Goal: Obtain resource: Obtain resource

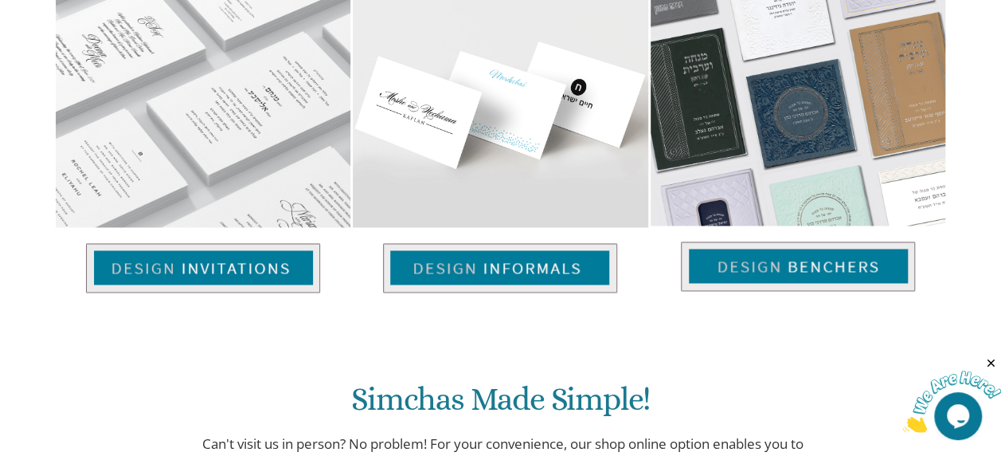
scroll to position [1139, 0]
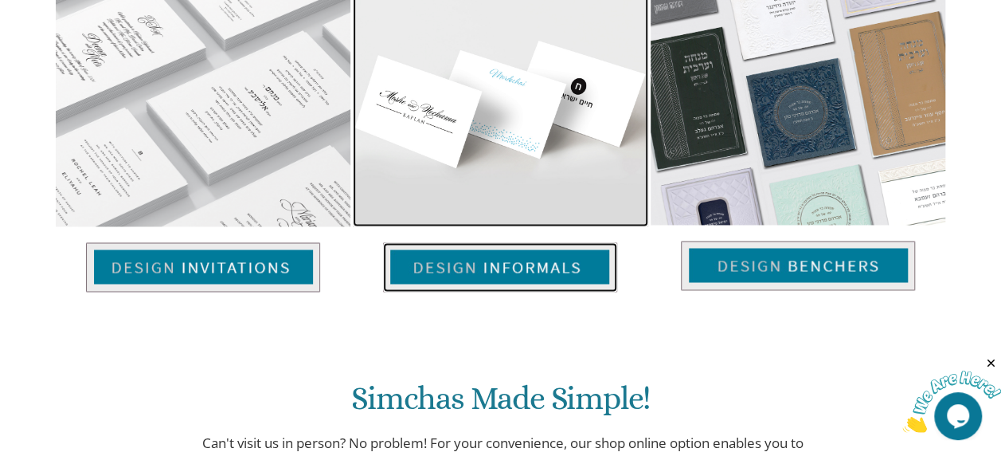
click at [539, 242] on img at bounding box center [500, 266] width 234 height 49
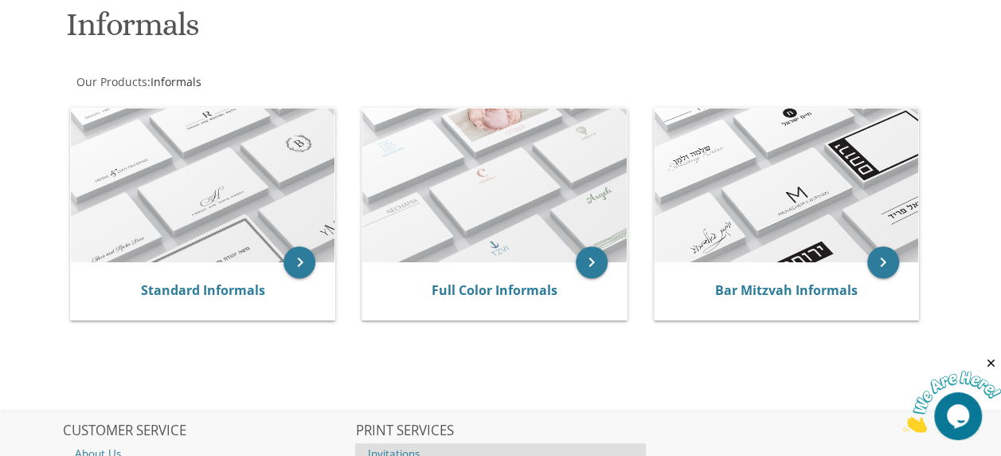
scroll to position [249, 0]
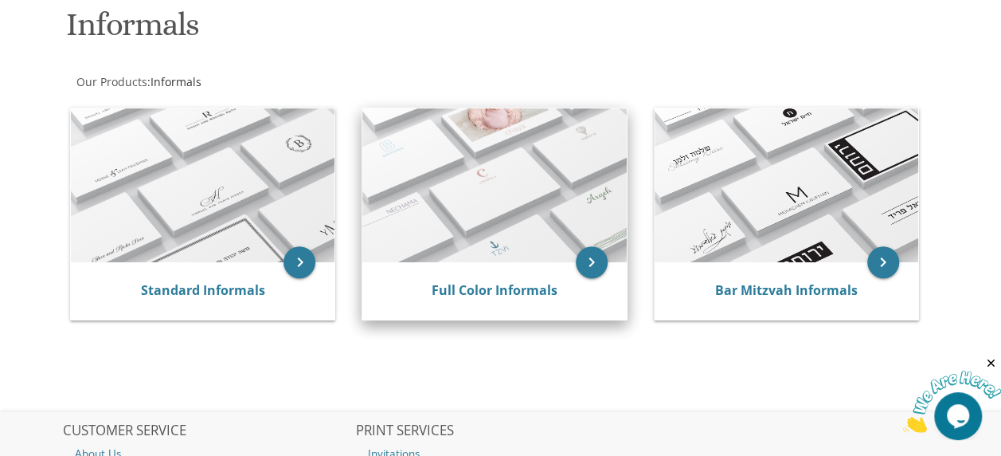
click at [486, 193] on img at bounding box center [495, 185] width 264 height 154
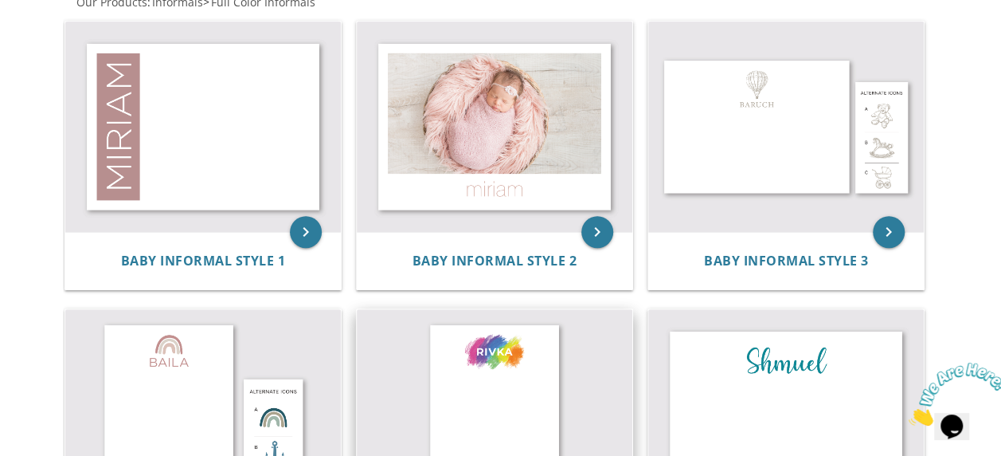
scroll to position [237, 0]
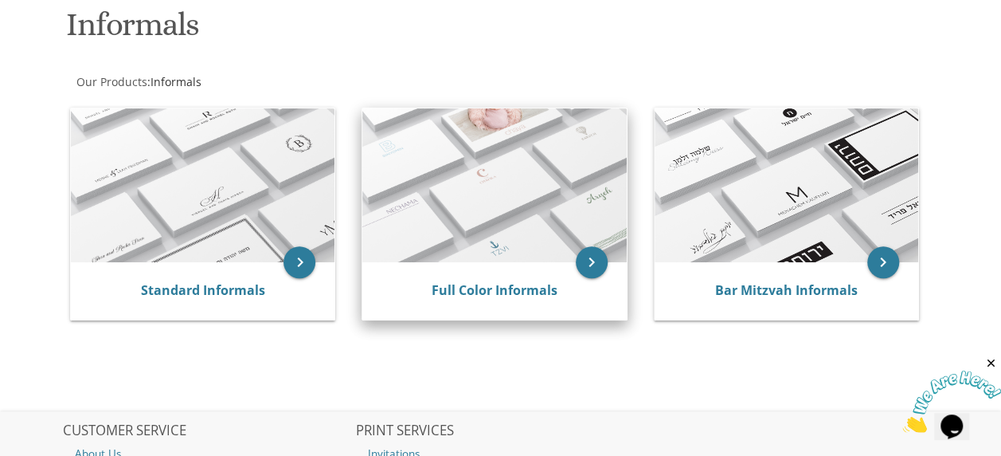
click at [457, 166] on img at bounding box center [495, 185] width 264 height 154
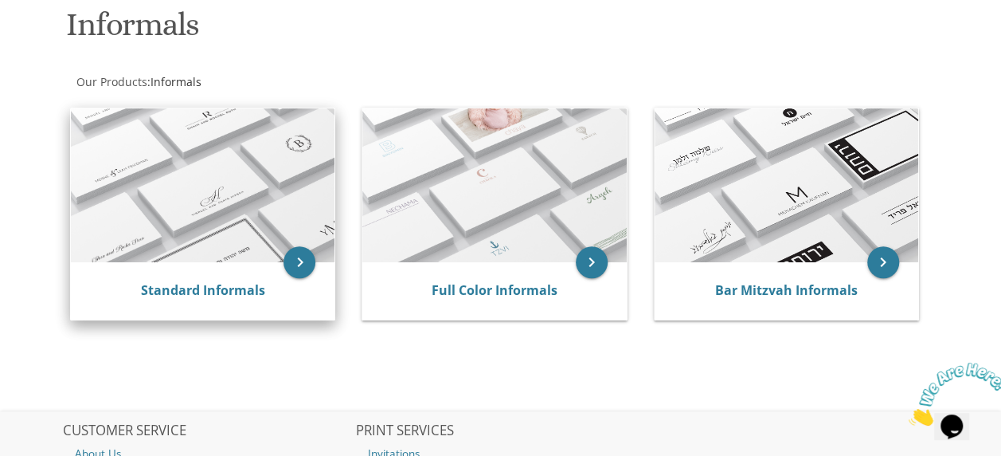
click at [229, 186] on img at bounding box center [203, 185] width 264 height 154
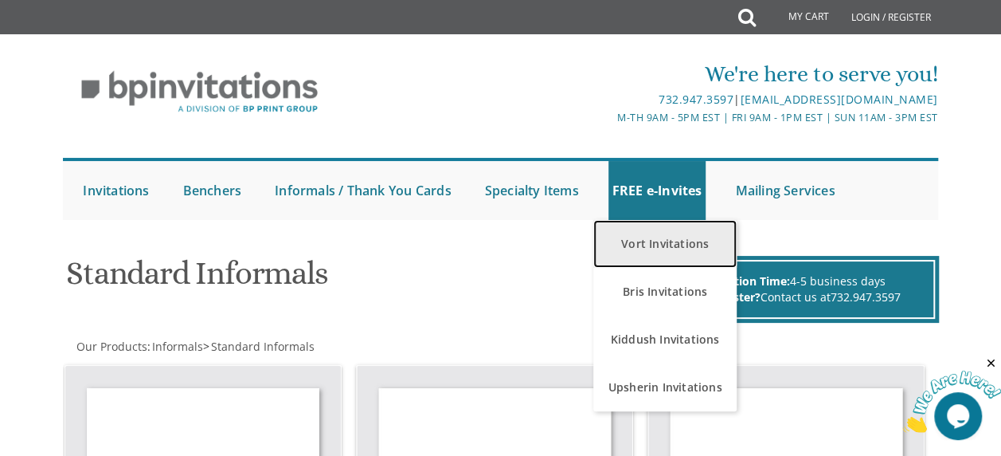
click at [653, 250] on link "Vort Invitations" at bounding box center [665, 244] width 143 height 48
click at [660, 239] on link "Vort Invitations" at bounding box center [665, 244] width 143 height 48
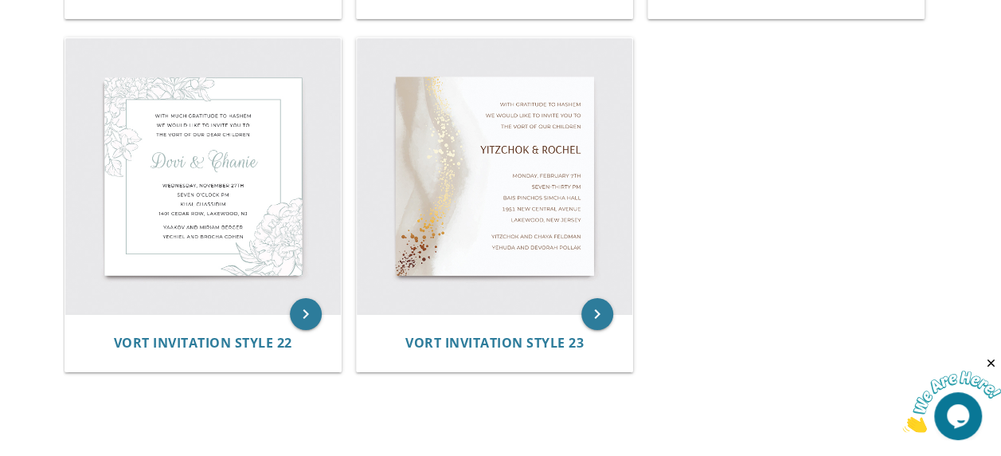
scroll to position [2797, 0]
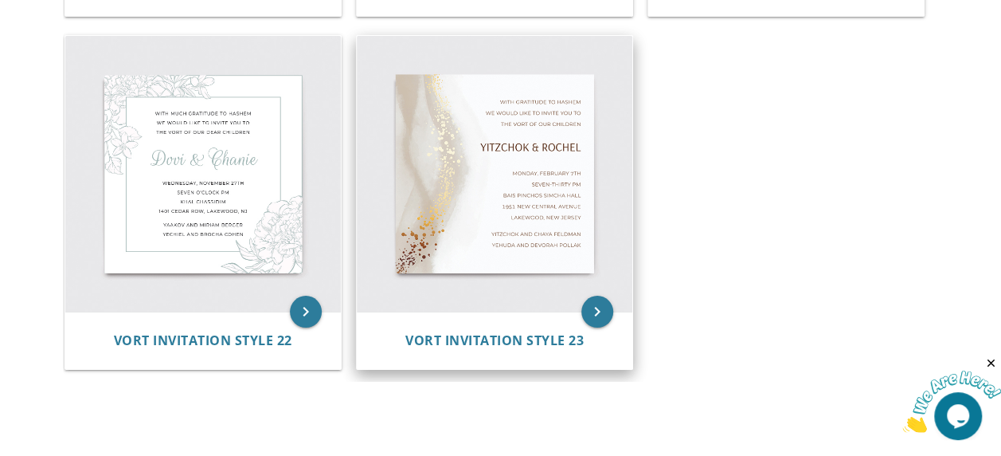
click at [535, 135] on img at bounding box center [495, 174] width 276 height 276
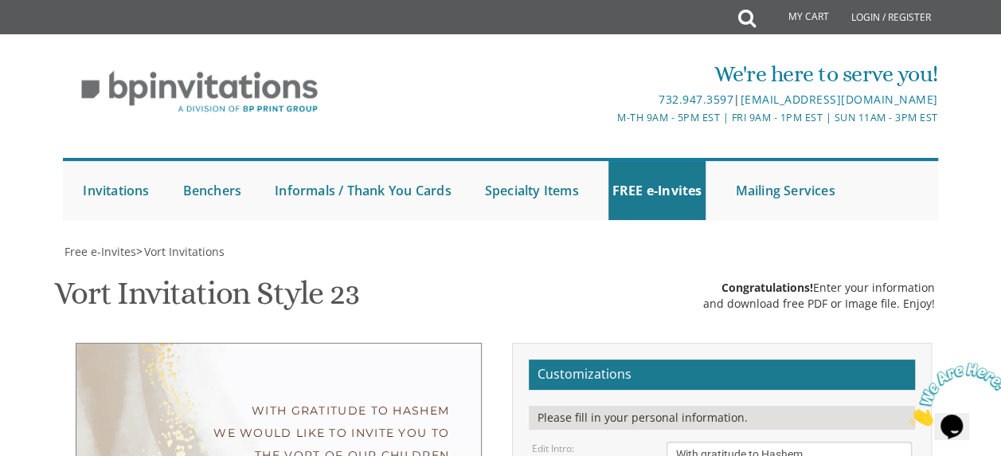
scroll to position [326, 0]
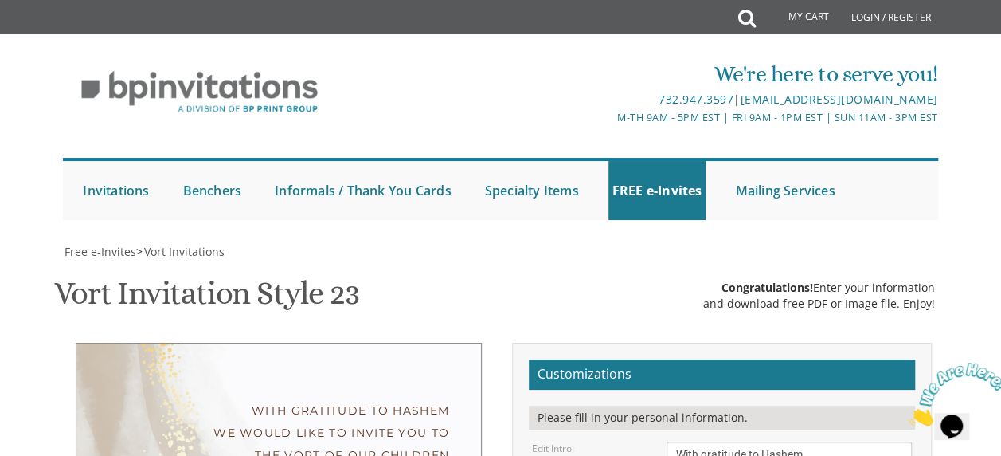
type textarea "Ari & Sarala"
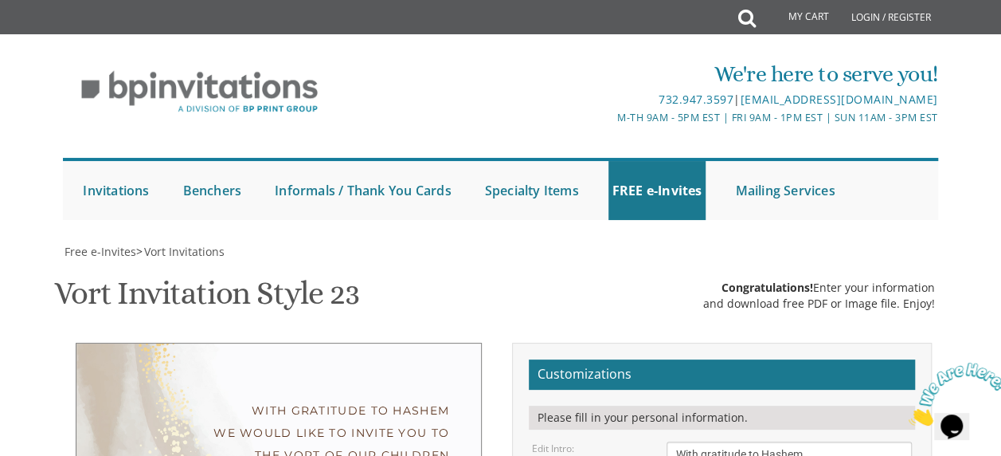
type textarea "Thursday, Septemeber 11th Eight O'Clock PM Pardes Leah Hall 4512 14th Avenue Br…"
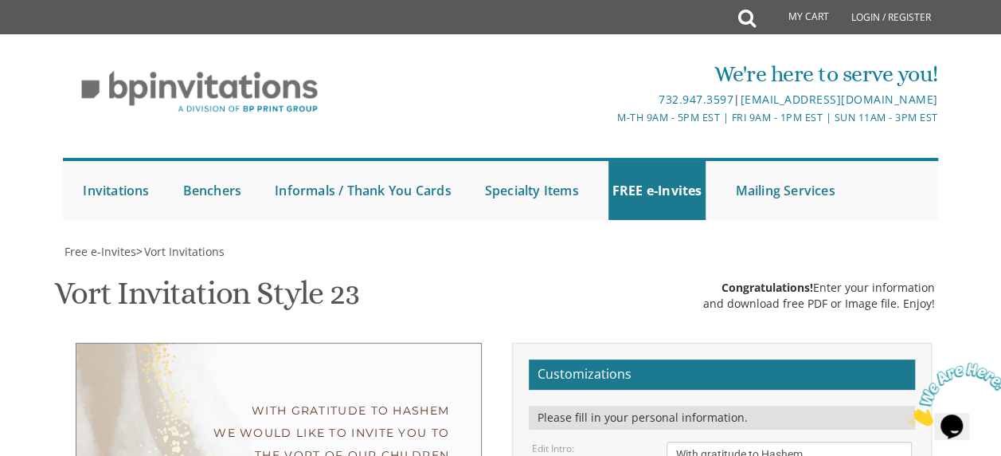
type textarea "Avrohom Yosef & Yemeena Jager Dovid Eizik & Shifra Miriam Rosenberg"
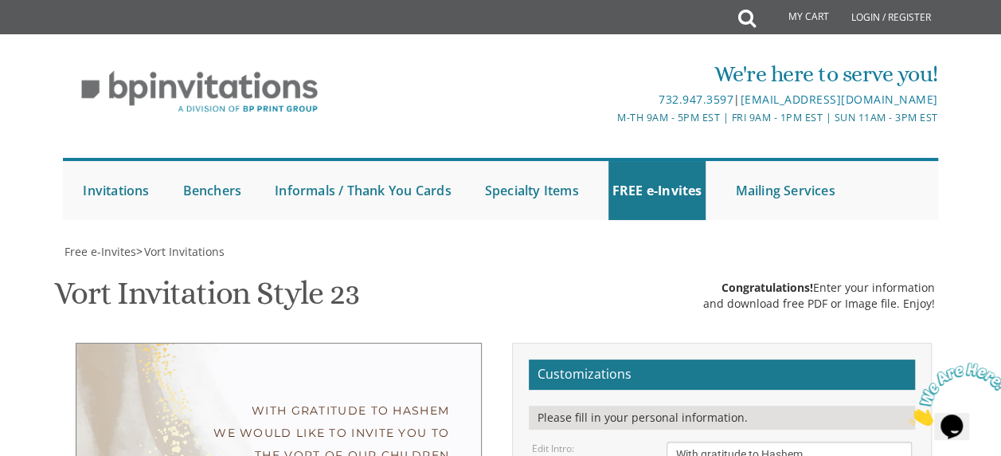
type textarea "Thursday, Septemeber 11th Eight O'clock PM Pardes Leah Hall 4512 14th Avenue Br…"
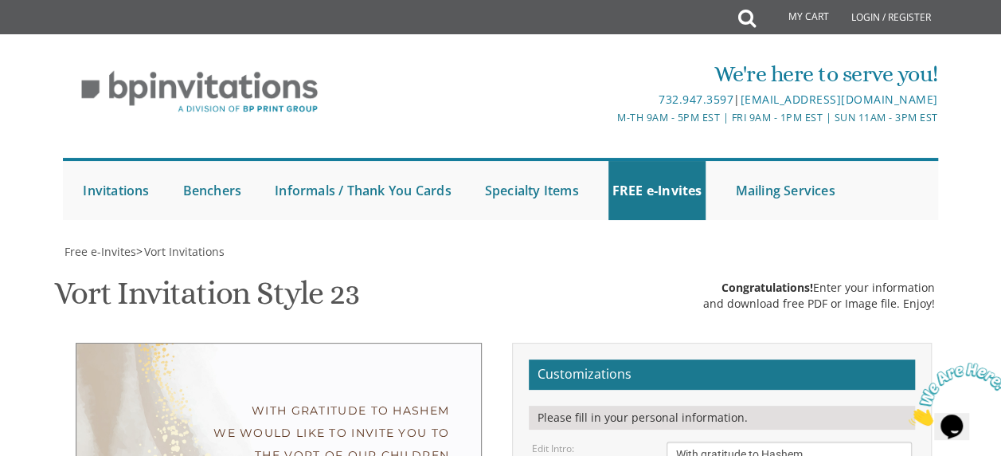
type input "[EMAIL_ADDRESS][DOMAIN_NAME]"
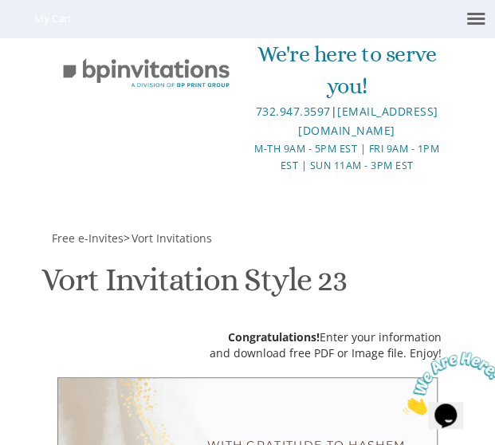
scroll to position [831, 0]
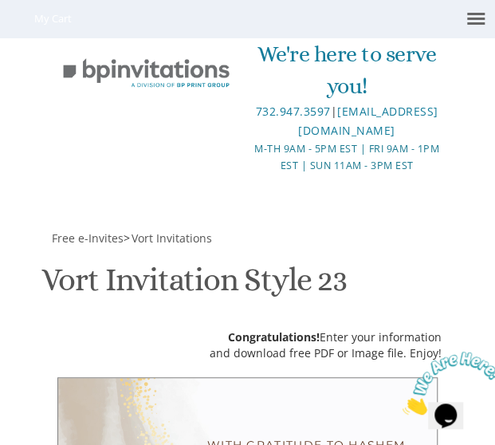
scroll to position [955, 0]
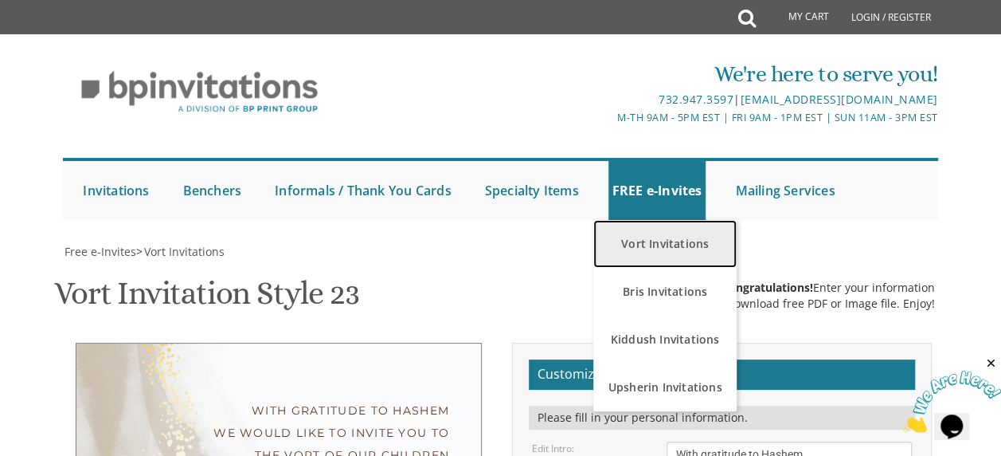
click at [657, 241] on link "Vort Invitations" at bounding box center [665, 244] width 143 height 48
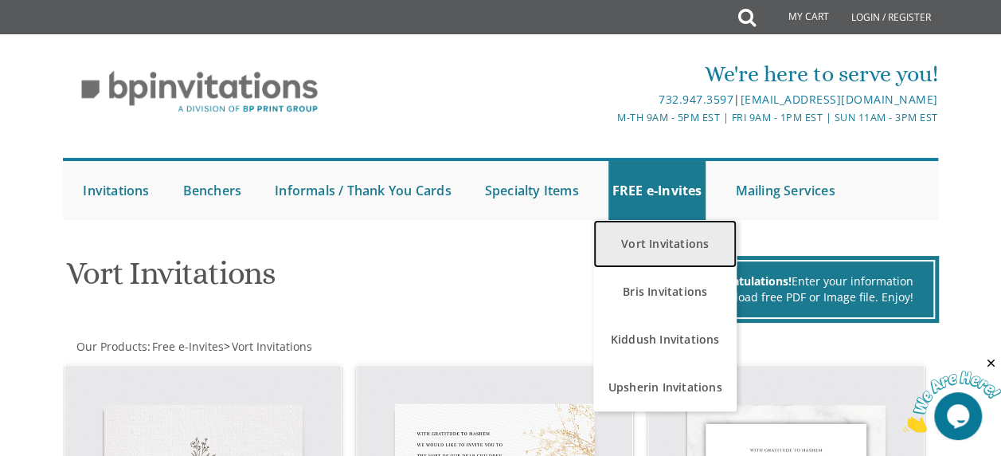
click at [654, 236] on link "Vort Invitations" at bounding box center [665, 244] width 143 height 48
click at [662, 245] on link "Vort Invitations" at bounding box center [665, 244] width 143 height 48
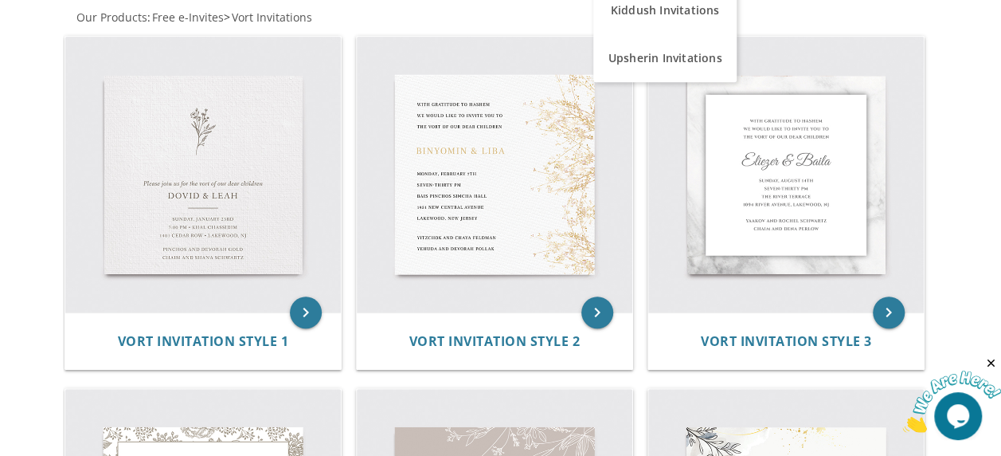
scroll to position [330, 0]
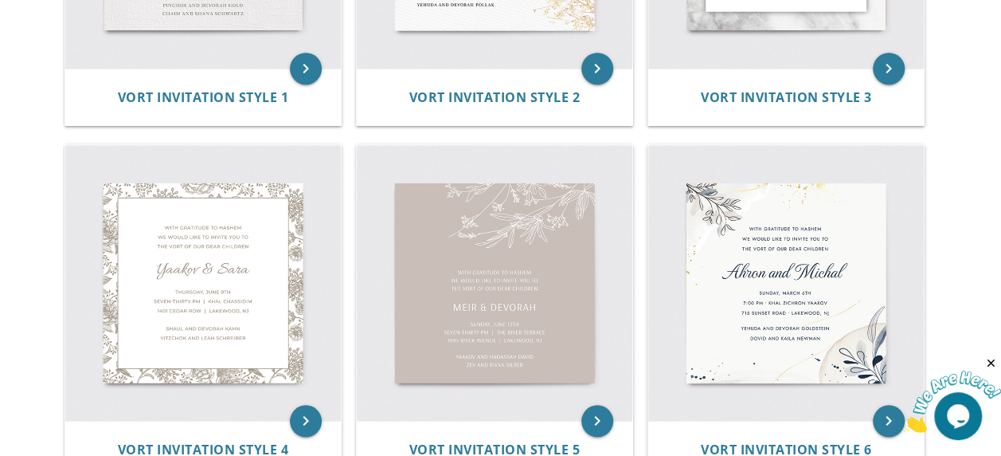
scroll to position [582, 0]
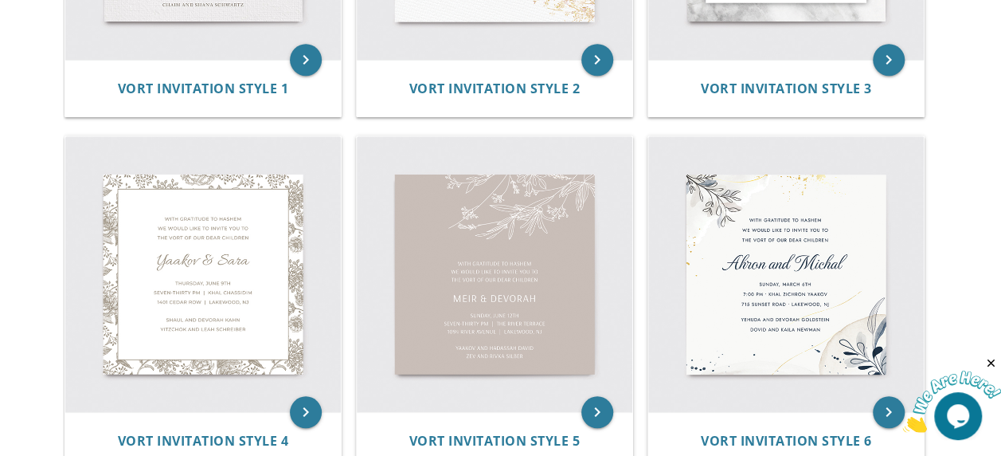
click at [480, 280] on img at bounding box center [495, 274] width 276 height 276
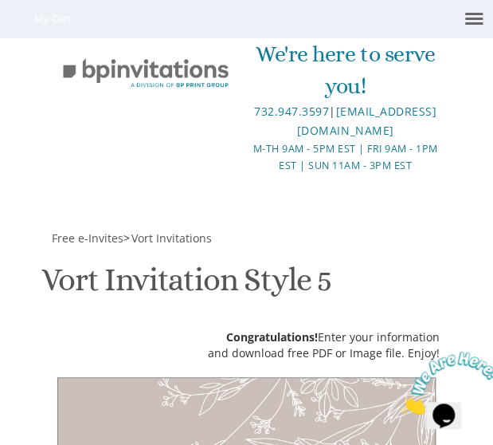
scroll to position [809, 0]
paste textarea "Ari & Sarala"
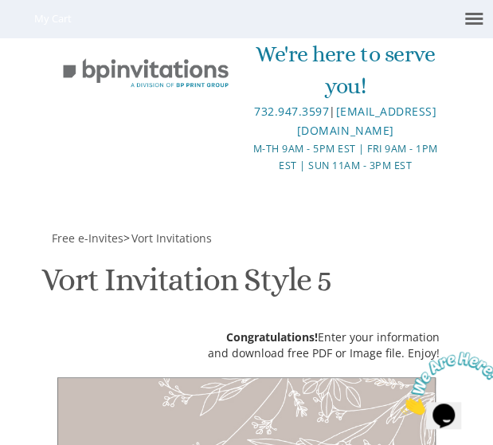
type textarea "Ari & Sarala"
paste textarea "Thursday, Septemeber 11th Eight O'clock PM Pardes Leah Hall 4512 14th Avenue Br…"
type textarea "Thursday, Septemeber 11th Eight O'clock PM Pardes Leah Hall 4512 14th Avenue Br…"
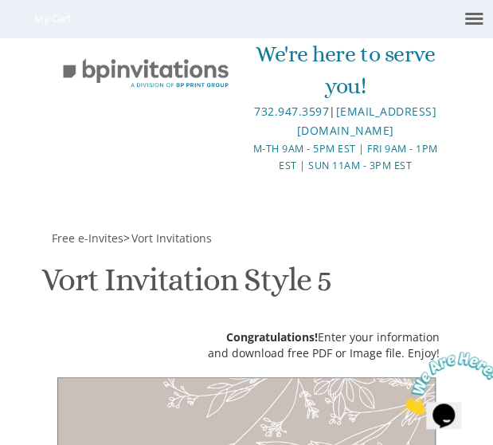
scroll to position [845, 0]
paste textarea "Avrohom Yosef & Yemeena Jager Dovid Eizik & Shifra Miriam Rosenberg"
type textarea "Avrohom Yosef & Yemeena Jager Dovid Eizik & Shifra Miriam Rosenberg"
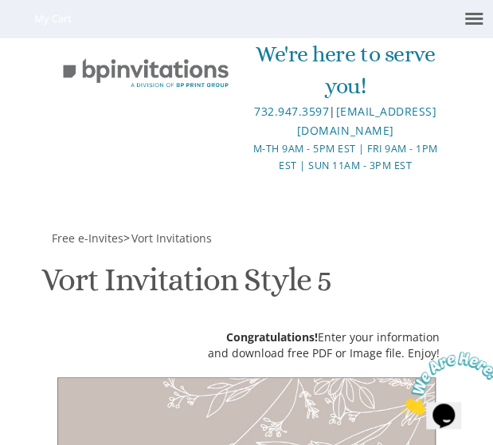
type textarea "[DATE], Septemeber 11th Eight O'clock PM [GEOGRAPHIC_DATA][PERSON_NAME] [STREET…"
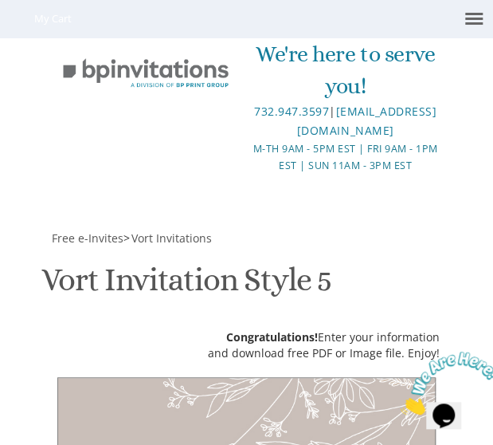
type textarea "Avrohom Yosef & Yameena Jager Dovid Eizik & Shifra Miriam Rosenberg"
type input "[EMAIL_ADDRESS][DOMAIN_NAME]"
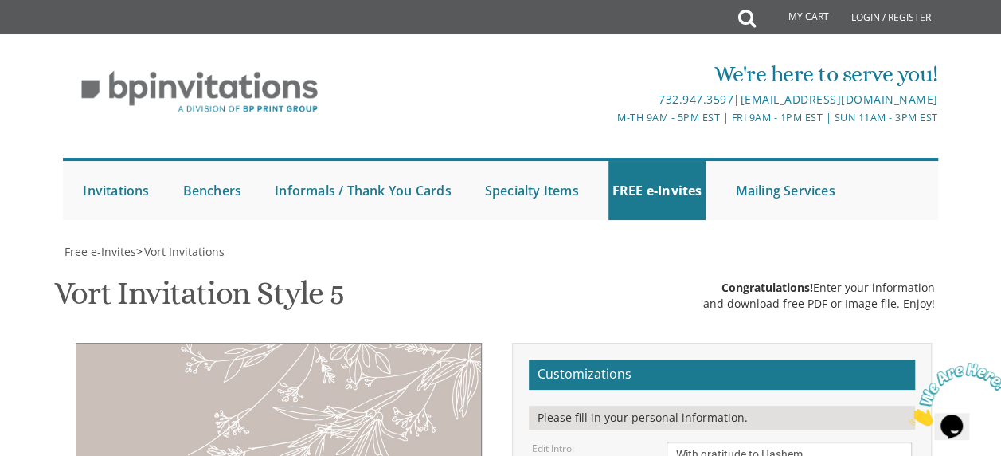
scroll to position [454, 0]
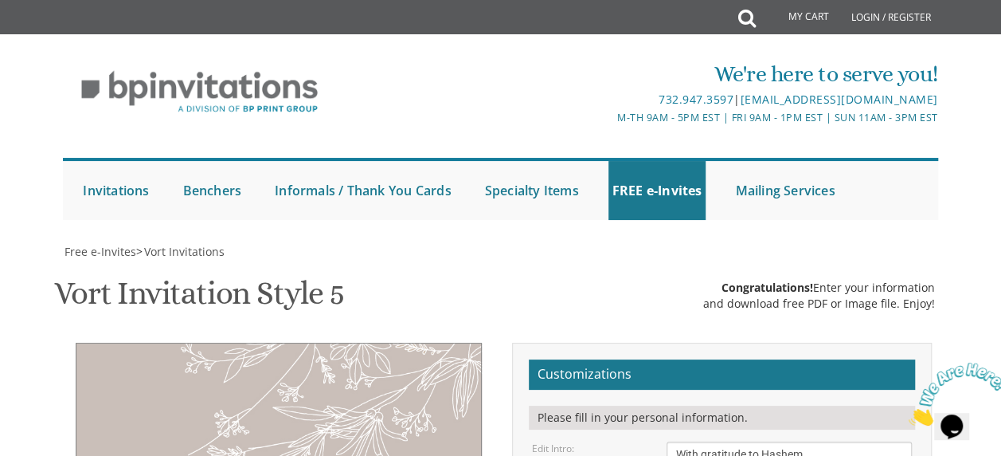
scroll to position [202, 0]
type textarea "Aharon & Sarala"
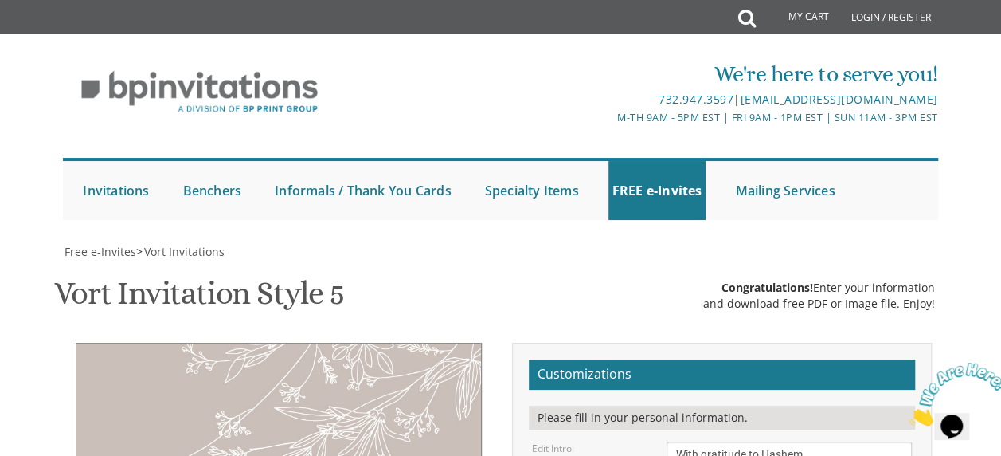
type textarea "Avrumi & [PERSON_NAME] [PERSON_NAME] & [PERSON_NAME]"
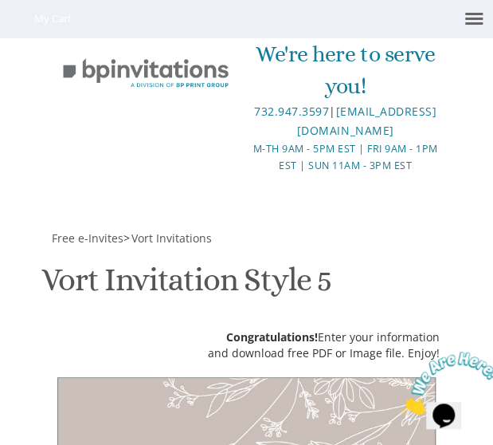
scroll to position [699, 0]
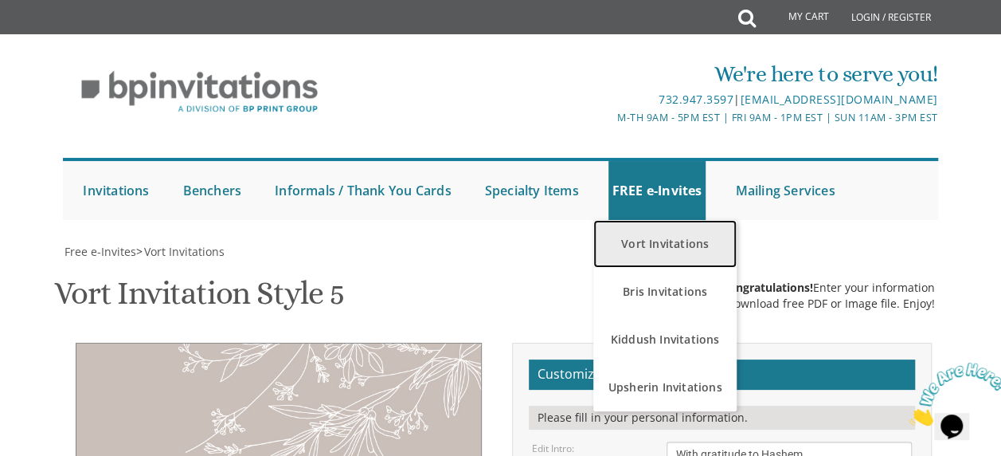
click at [669, 245] on link "Vort Invitations" at bounding box center [665, 244] width 143 height 48
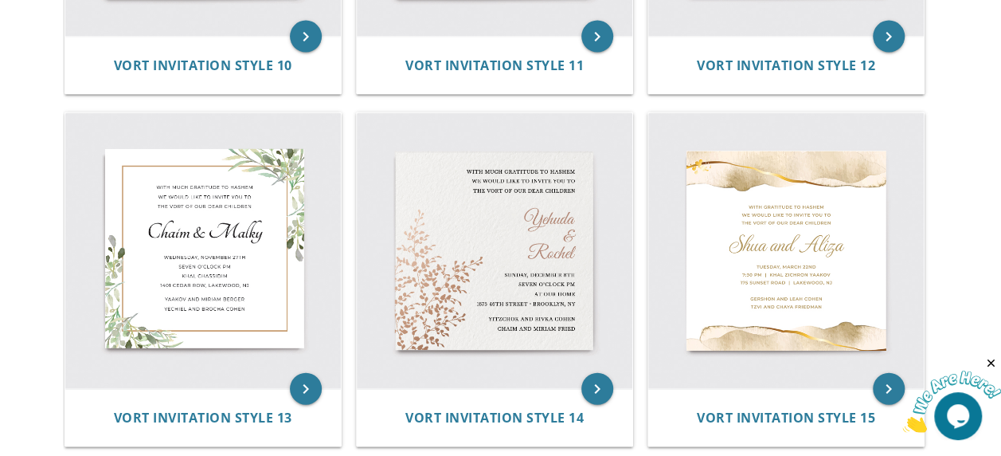
scroll to position [1664, 0]
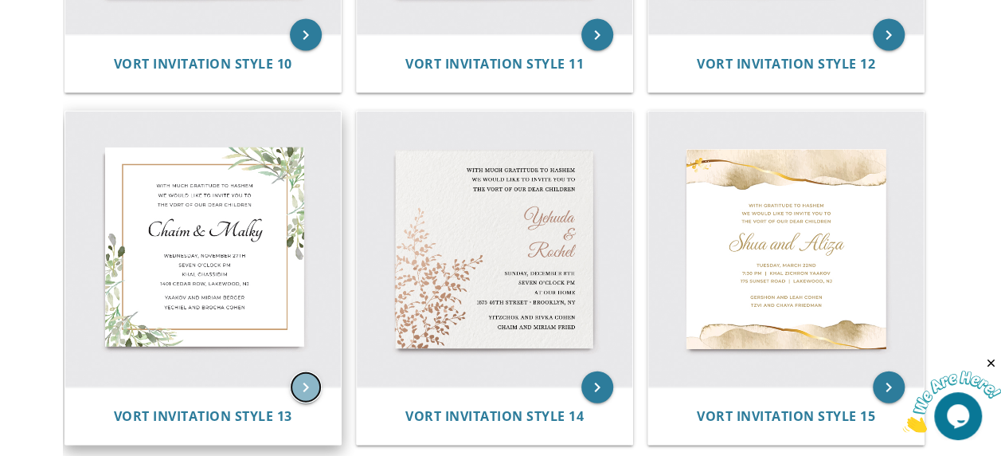
click at [304, 385] on icon "keyboard_arrow_right" at bounding box center [306, 387] width 32 height 32
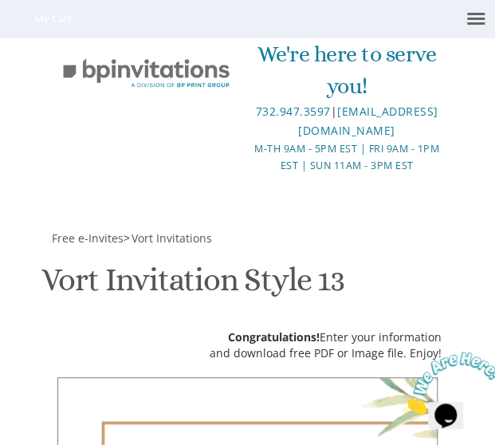
scroll to position [874, 0]
paste textarea "Aharon & Sarala"
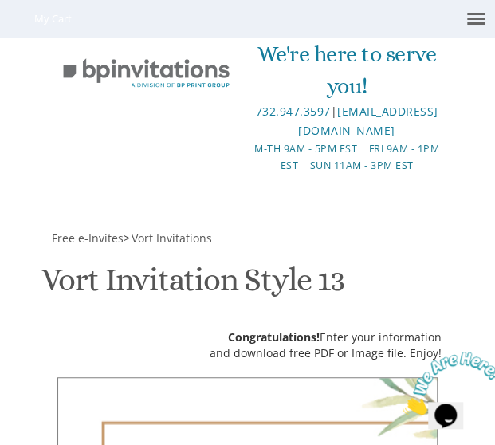
type textarea "Aharon & Sarala"
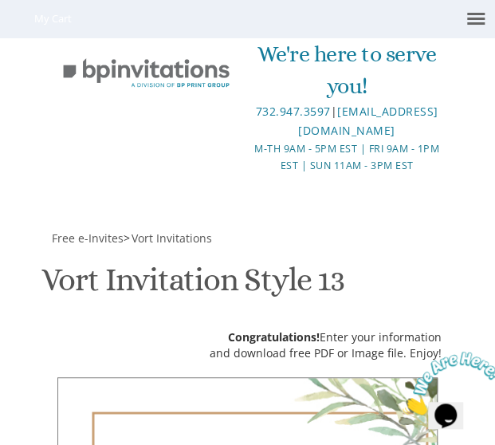
paste textarea "[DATE], Septemeber 11th Eight O'clock PM [GEOGRAPHIC_DATA][PERSON_NAME] [STREET…"
type textarea "[DATE], Septemeber 11th Eight O'clock PM [GEOGRAPHIC_DATA][PERSON_NAME] [STREET…"
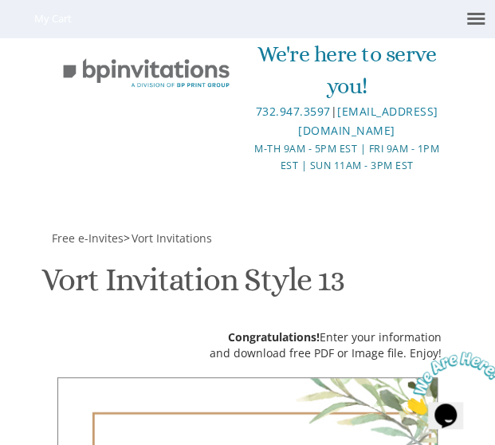
paste textarea "Avrumi & [PERSON_NAME] [PERSON_NAME] & [PERSON_NAME]"
type textarea "Avrumi & [PERSON_NAME] [PERSON_NAME] & [PERSON_NAME]"
type input "[EMAIL_ADDRESS][DOMAIN_NAME]"
